Goal: Find specific page/section: Find specific page/section

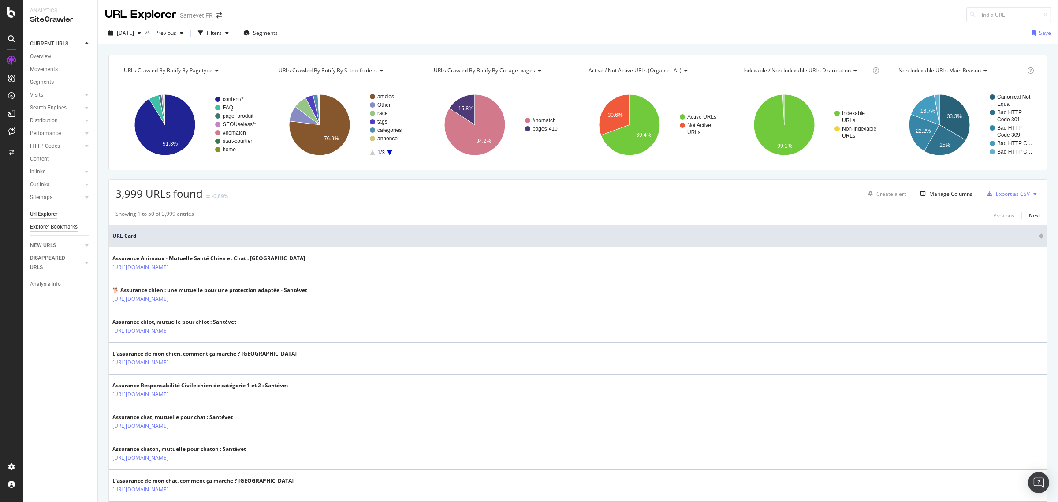
click at [41, 228] on div "Explorer Bookmarks" at bounding box center [54, 226] width 48 height 9
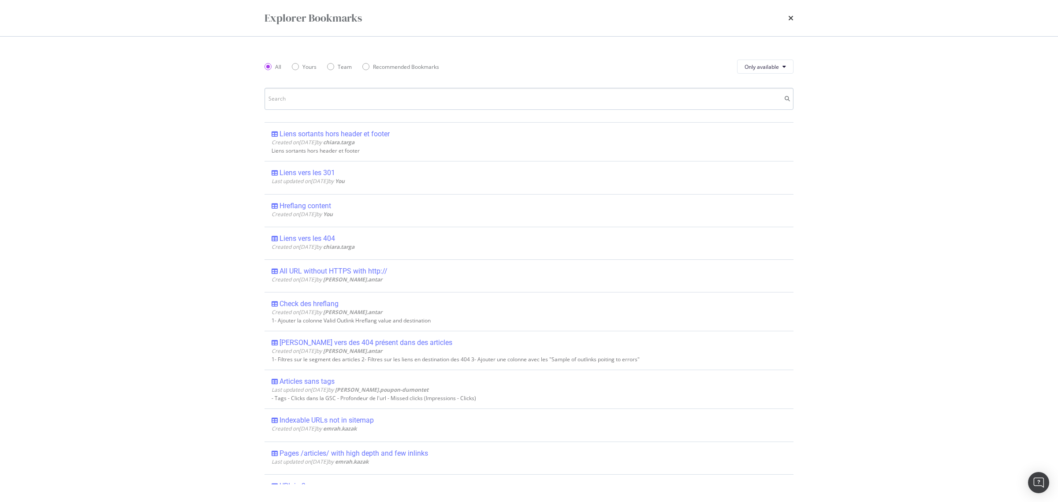
click at [464, 97] on input "modal" at bounding box center [529, 99] width 529 height 22
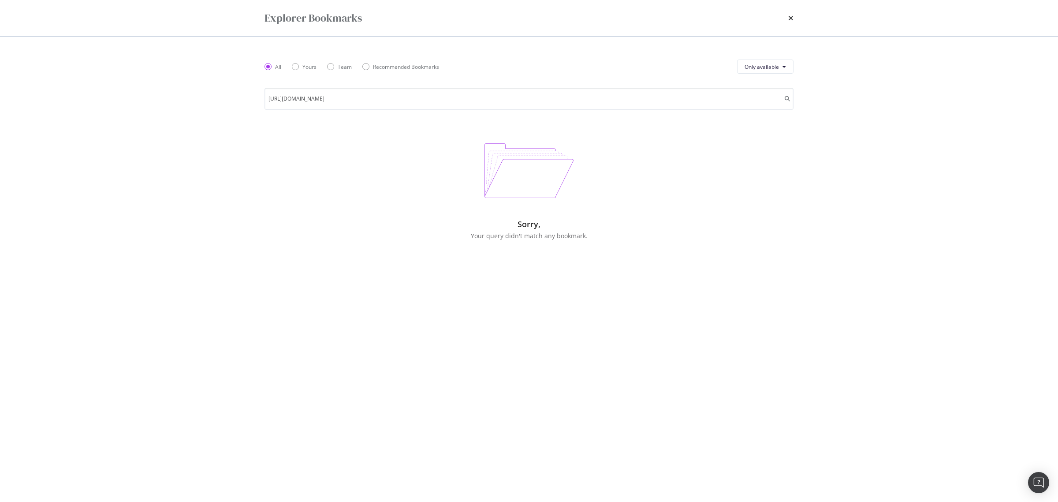
type input "[URL][DOMAIN_NAME]"
click at [791, 13] on div "times" at bounding box center [790, 18] width 5 height 15
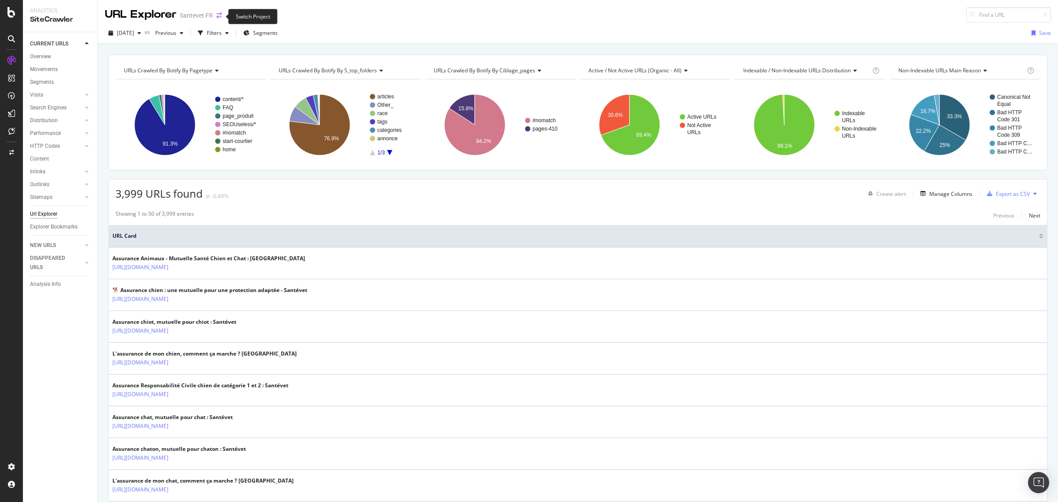
click at [216, 18] on icon "arrow-right-arrow-left" at bounding box center [218, 15] width 5 height 6
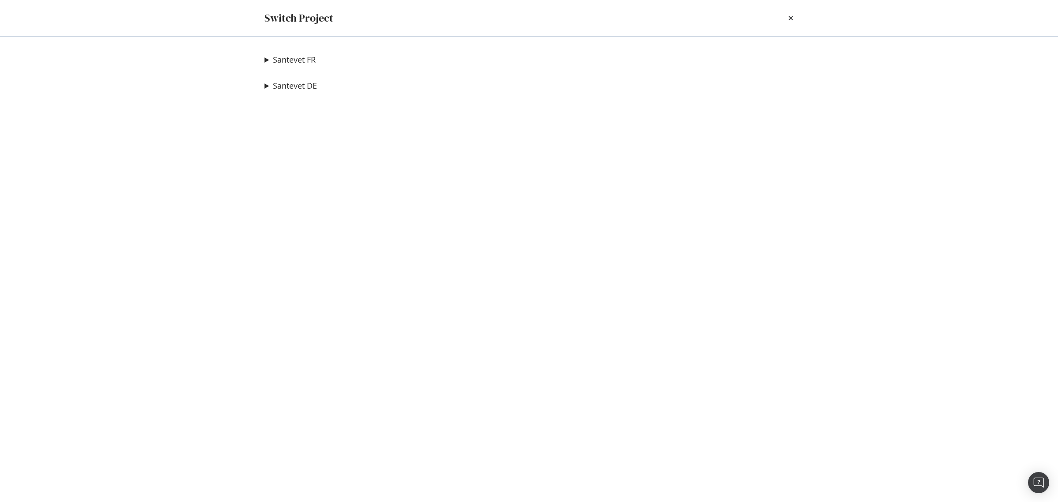
click at [266, 60] on summary "Santevet FR" at bounding box center [290, 59] width 51 height 11
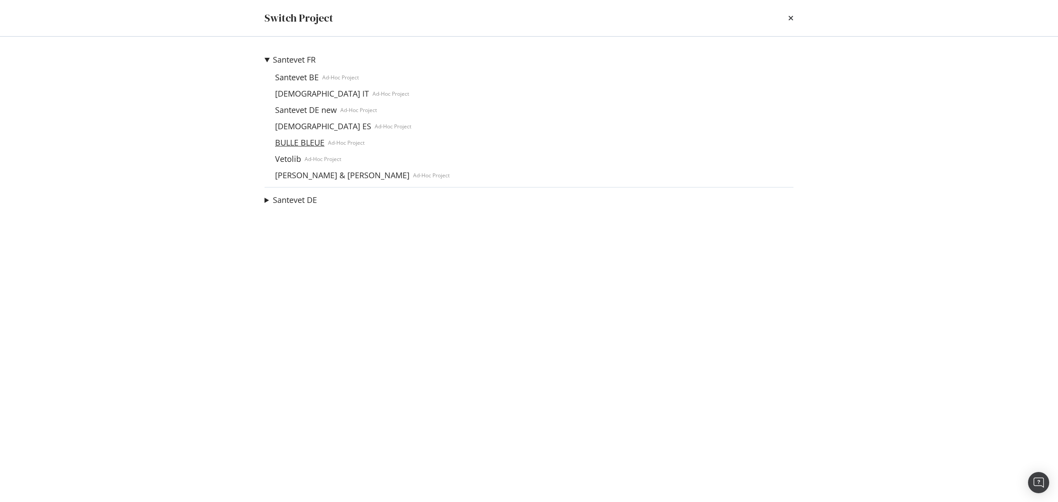
click at [302, 140] on link "BULLE BLEUE" at bounding box center [300, 142] width 56 height 9
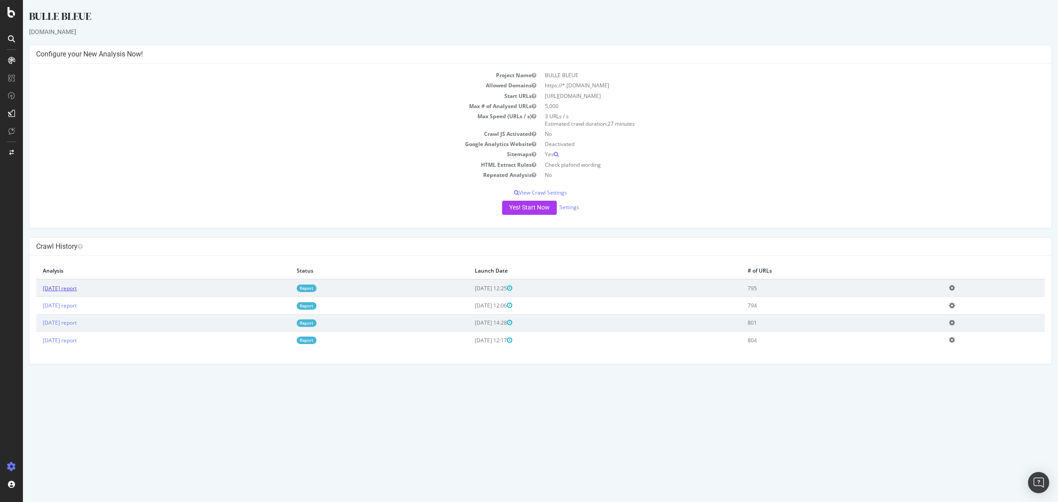
click at [67, 290] on link "[DATE] report" at bounding box center [60, 287] width 34 height 7
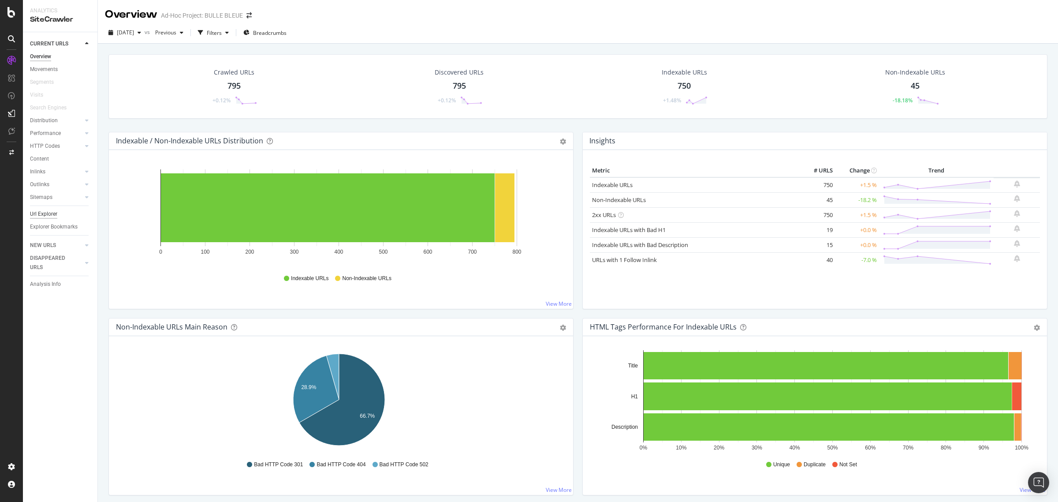
click at [54, 212] on div "Url Explorer" at bounding box center [43, 213] width 27 height 9
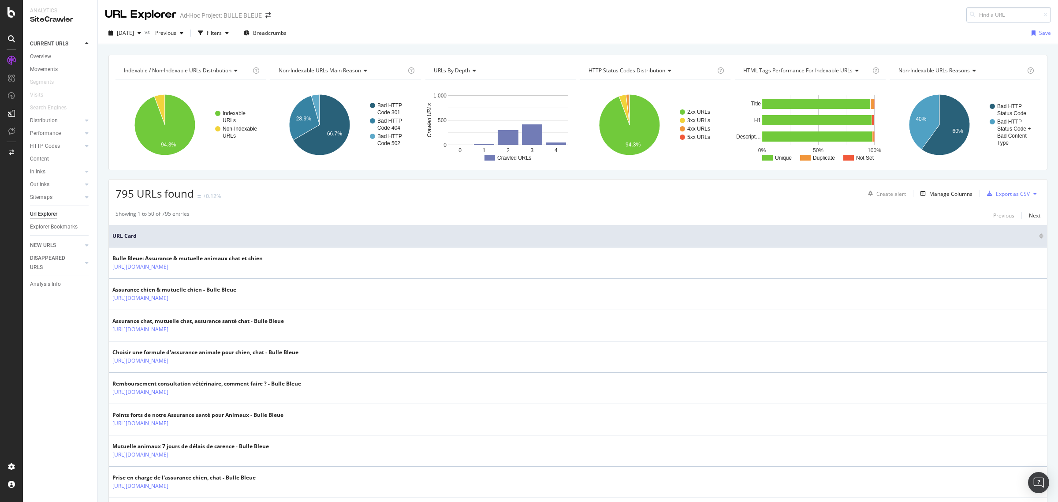
click at [977, 11] on input at bounding box center [1008, 14] width 85 height 15
type input "[URL][DOMAIN_NAME]"
